Goal: Task Accomplishment & Management: Manage account settings

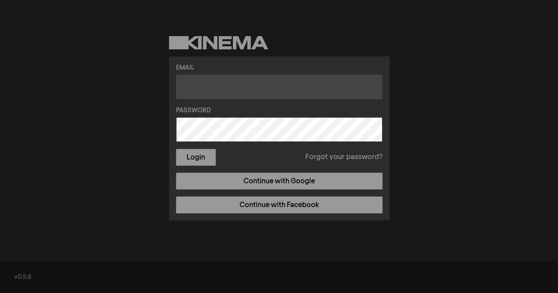
click at [215, 90] on input "text" at bounding box center [279, 87] width 206 height 25
click at [207, 90] on input "text" at bounding box center [279, 87] width 206 height 25
paste input "[EMAIL_ADDRESS][DOMAIN_NAME]"
type input "[EMAIL_ADDRESS][DOMAIN_NAME]"
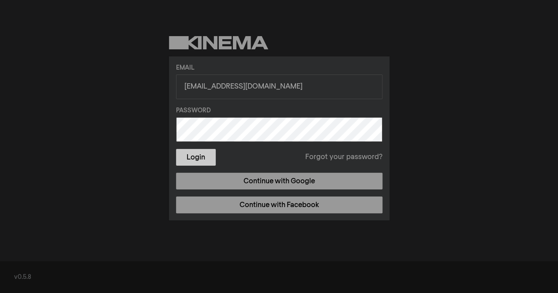
click at [205, 158] on button "Login" at bounding box center [196, 157] width 40 height 17
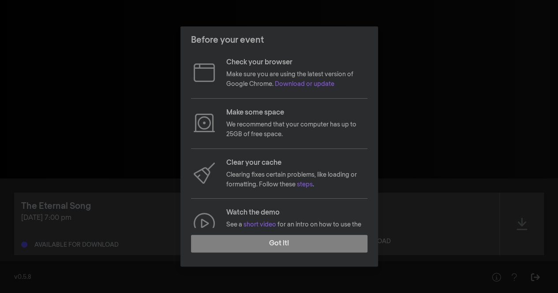
scroll to position [94, 0]
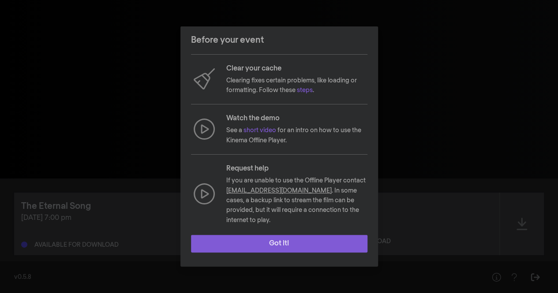
click at [291, 241] on button "Got it!" at bounding box center [279, 244] width 176 height 18
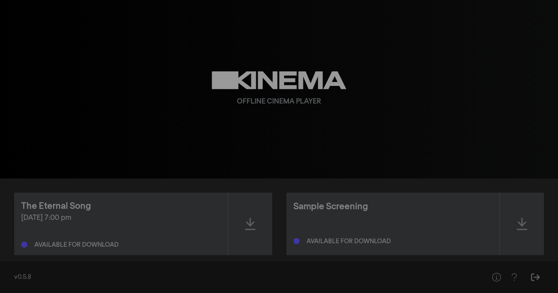
scroll to position [14, 0]
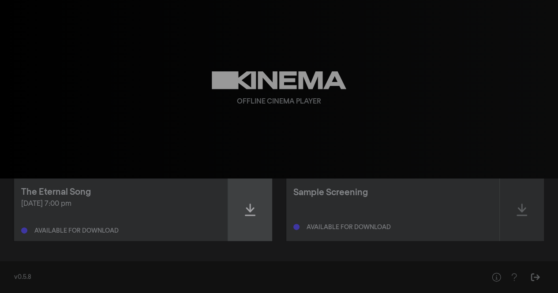
click at [250, 220] on div at bounding box center [250, 210] width 44 height 63
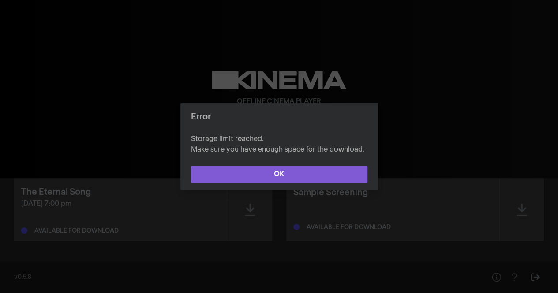
click at [275, 170] on button "OK" at bounding box center [279, 175] width 176 height 18
